Goal: Browse casually: Explore the website without a specific task or goal

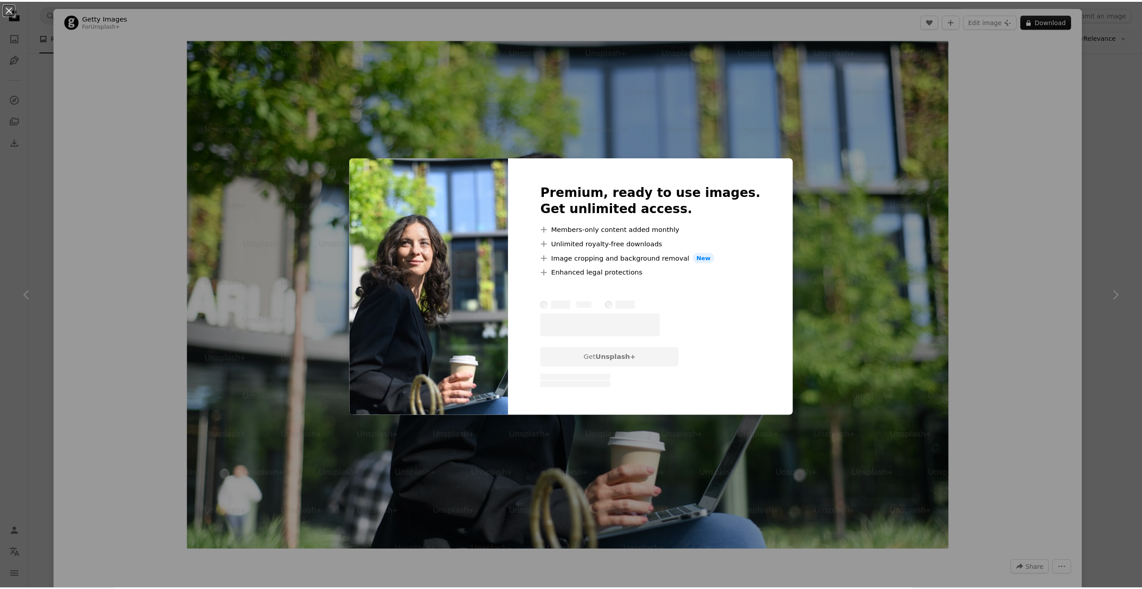
scroll to position [45, 0]
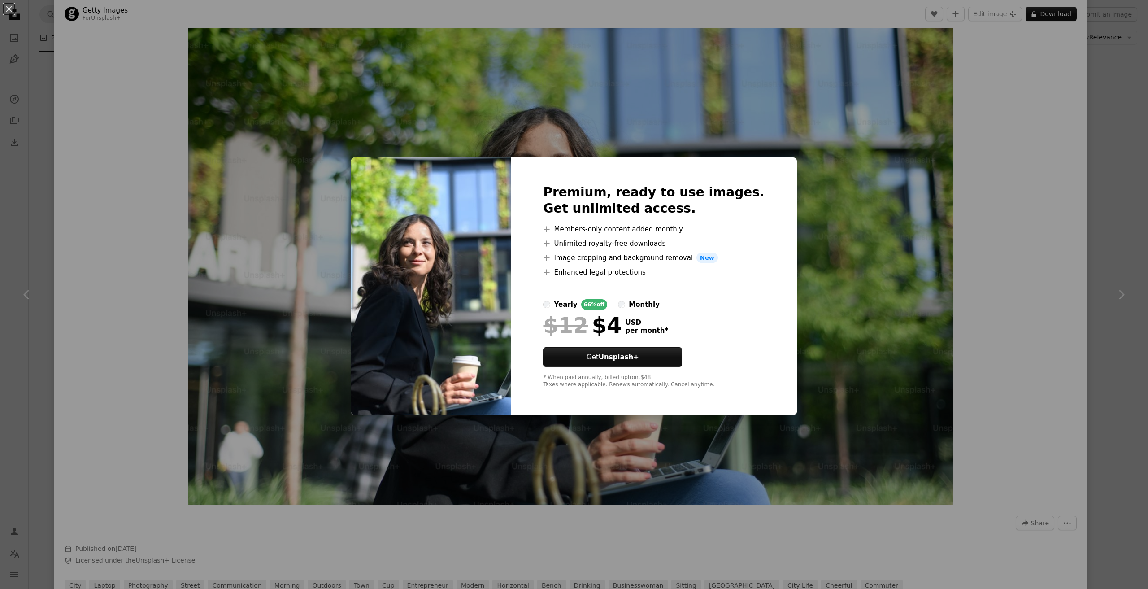
click at [1099, 79] on div "An X shape Premium, ready to use images. Get unlimited access. A plus sign Memb…" at bounding box center [574, 294] width 1148 height 589
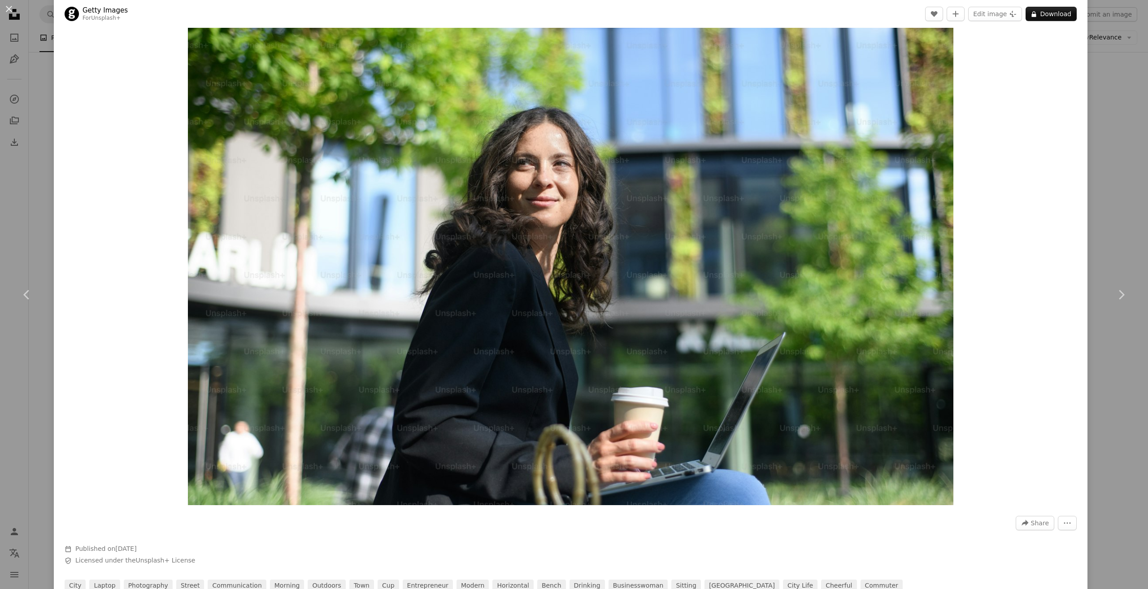
click at [1083, 94] on div "An X shape Chevron left Chevron right Getty Images For Unsplash+ A heart A plus…" at bounding box center [574, 294] width 1148 height 589
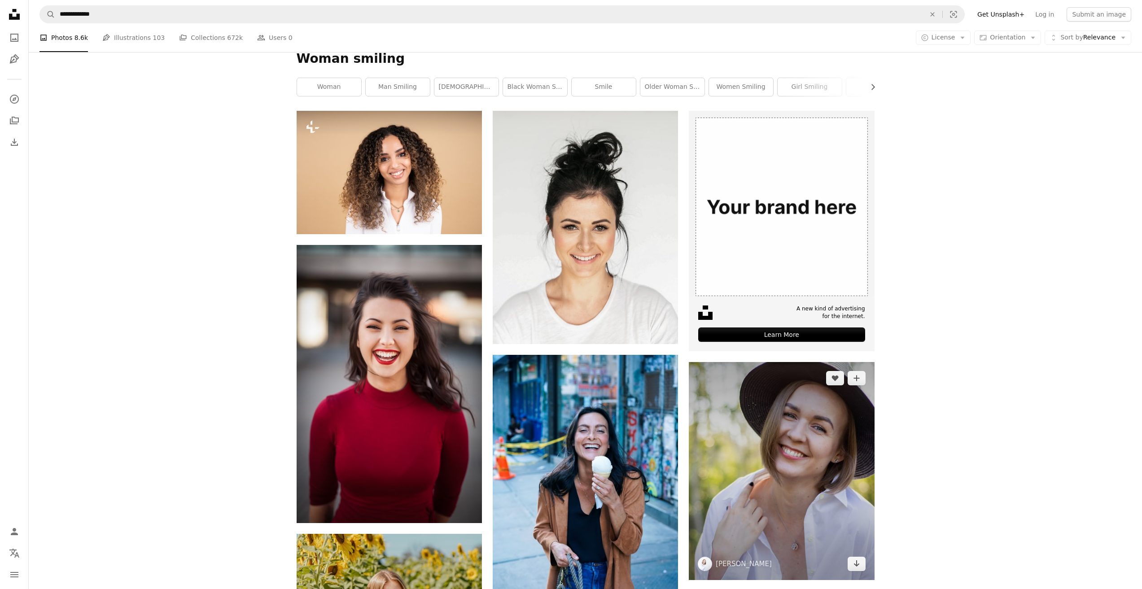
scroll to position [224, 0]
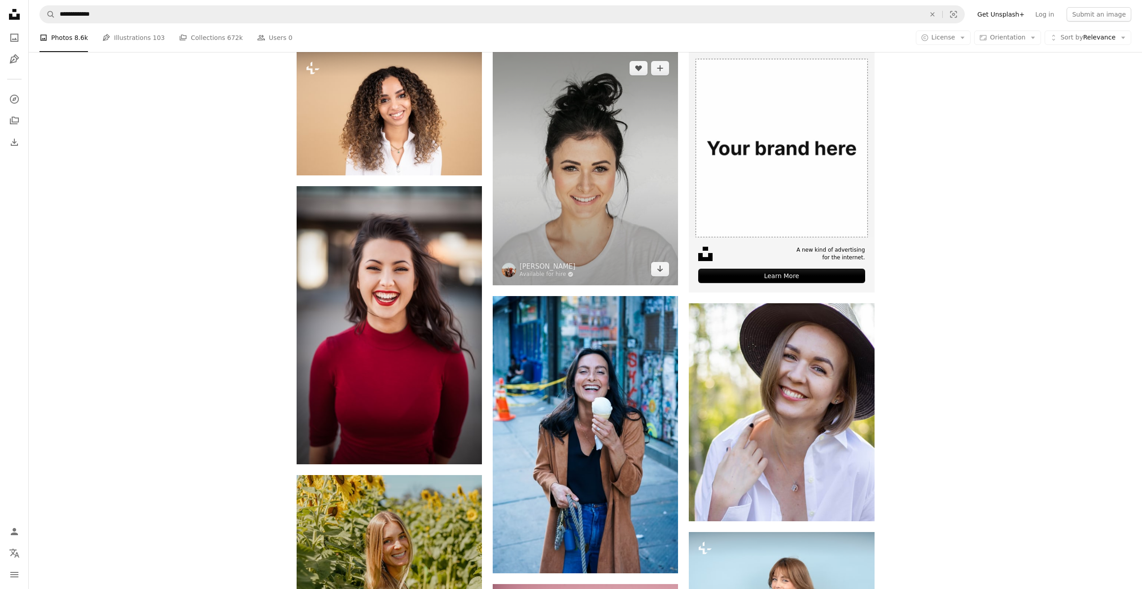
click at [603, 160] on img at bounding box center [585, 168] width 185 height 233
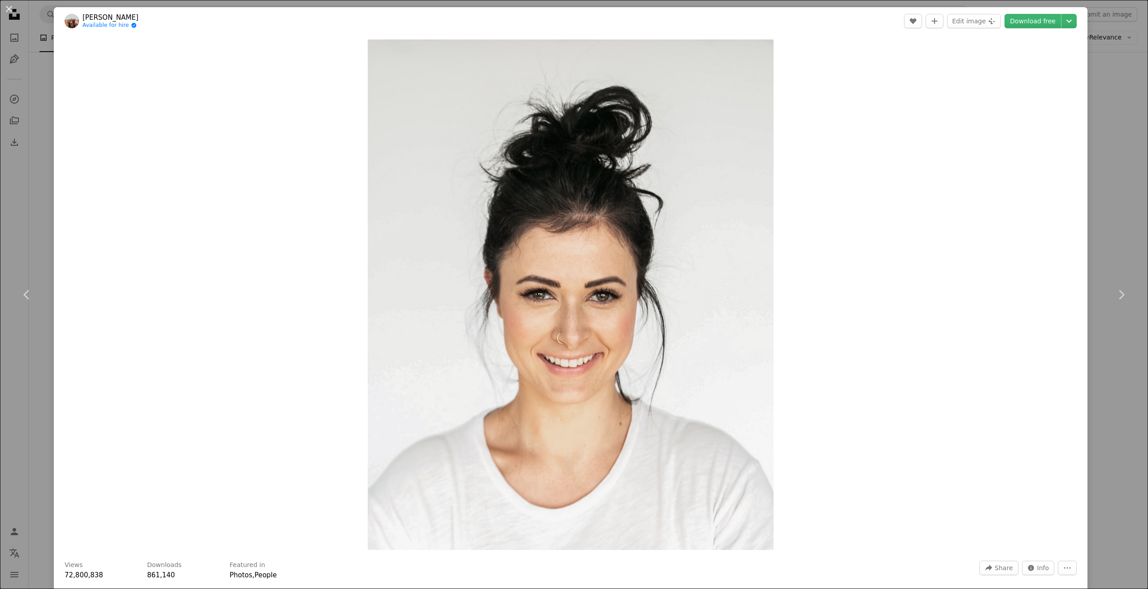
click at [1125, 140] on div "An X shape Chevron left Chevron right [PERSON_NAME] Available for hire A checkm…" at bounding box center [574, 294] width 1148 height 589
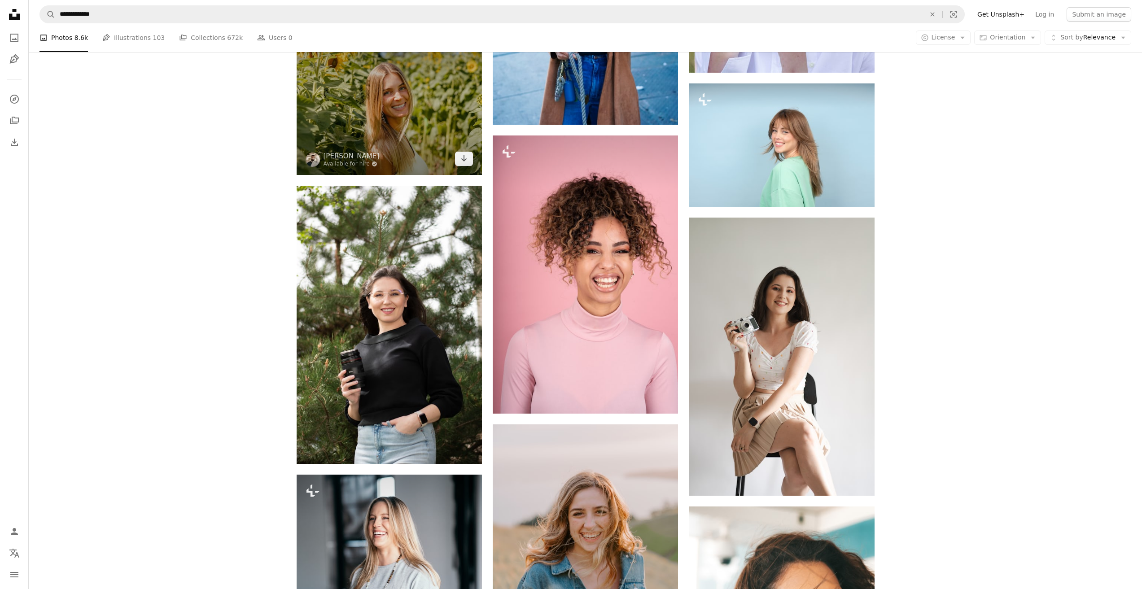
scroll to position [987, 0]
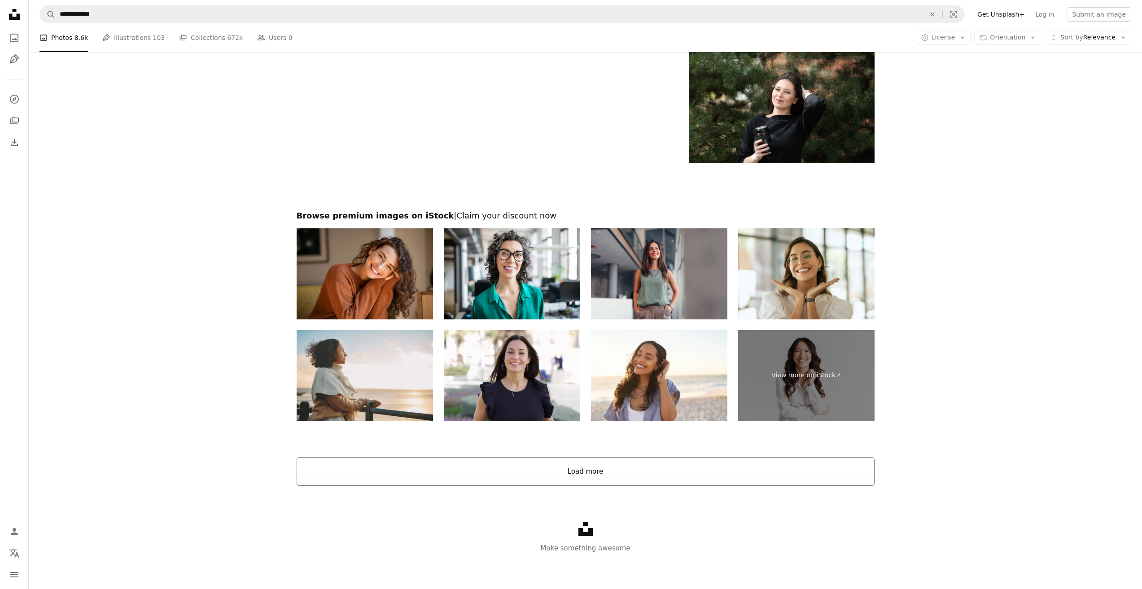
click at [642, 458] on button "Load more" at bounding box center [586, 471] width 578 height 29
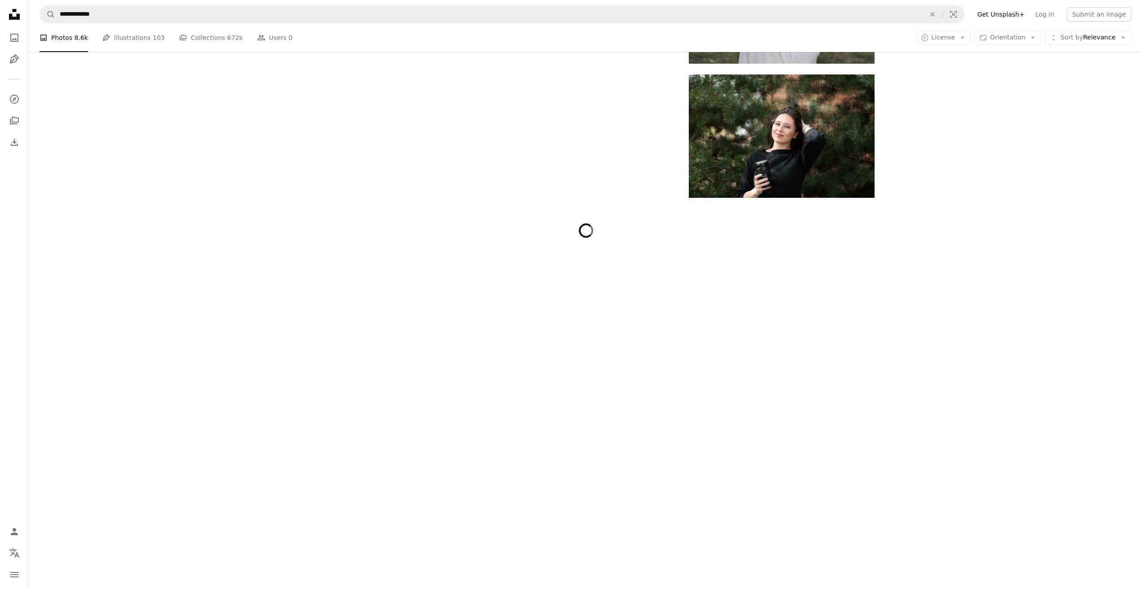
click at [642, 480] on div at bounding box center [585, 404] width 1113 height 370
drag, startPoint x: 412, startPoint y: 394, endPoint x: 388, endPoint y: 387, distance: 25.0
